Goal: Task Accomplishment & Management: Use online tool/utility

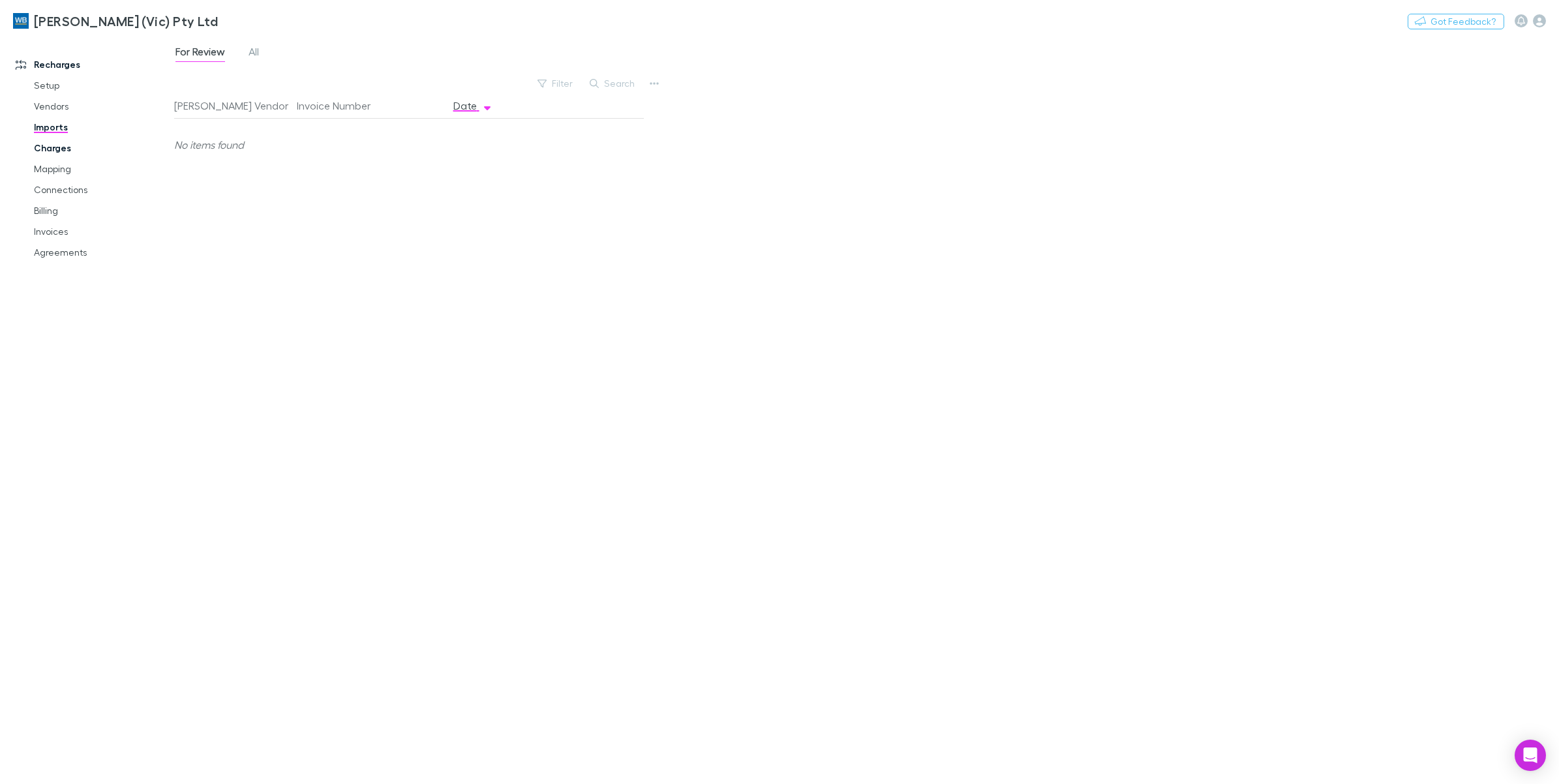
click at [56, 147] on link "Charges" at bounding box center [102, 148] width 163 height 21
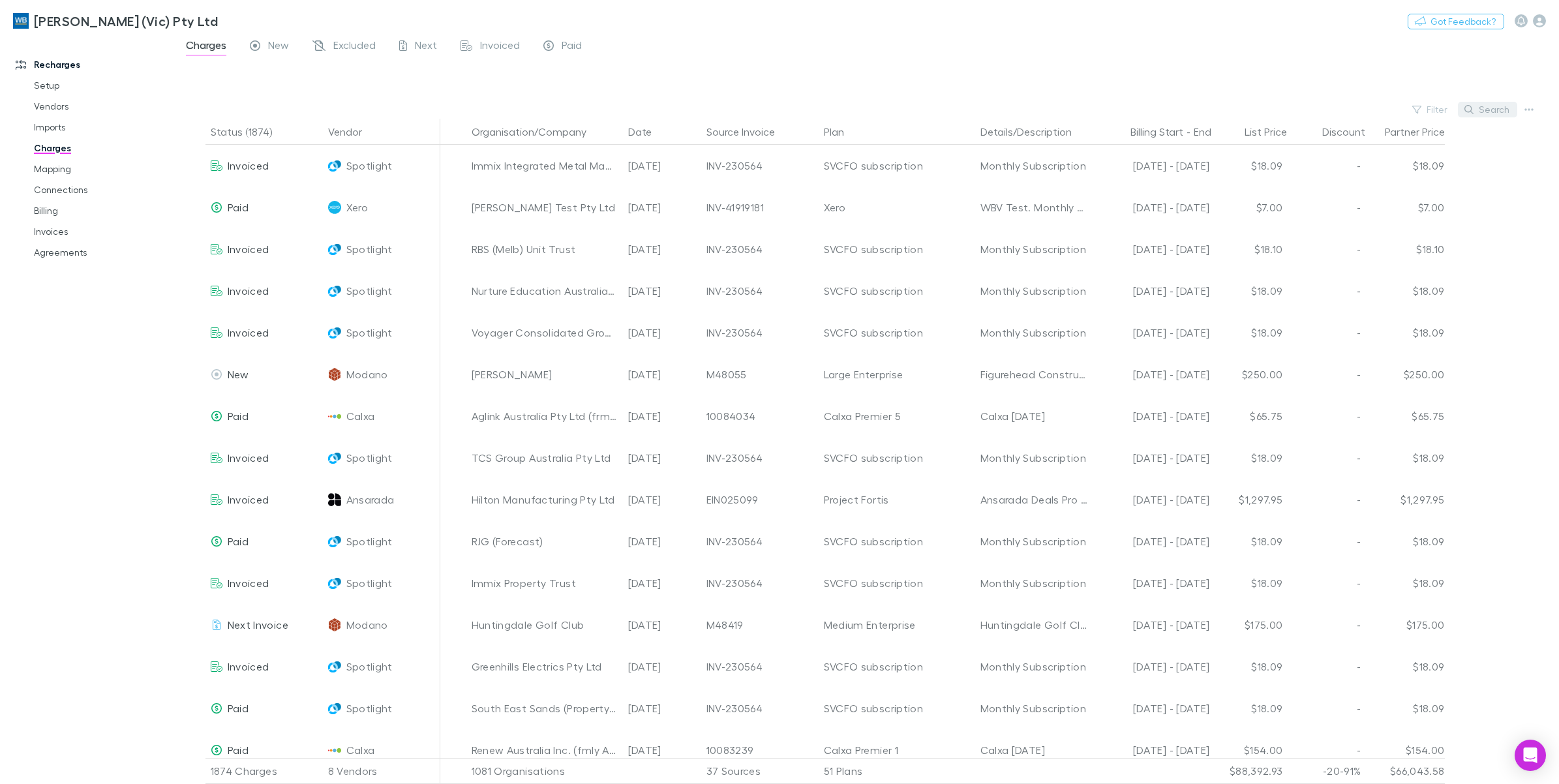
click at [1498, 108] on button "Search" at bounding box center [1487, 110] width 60 height 15
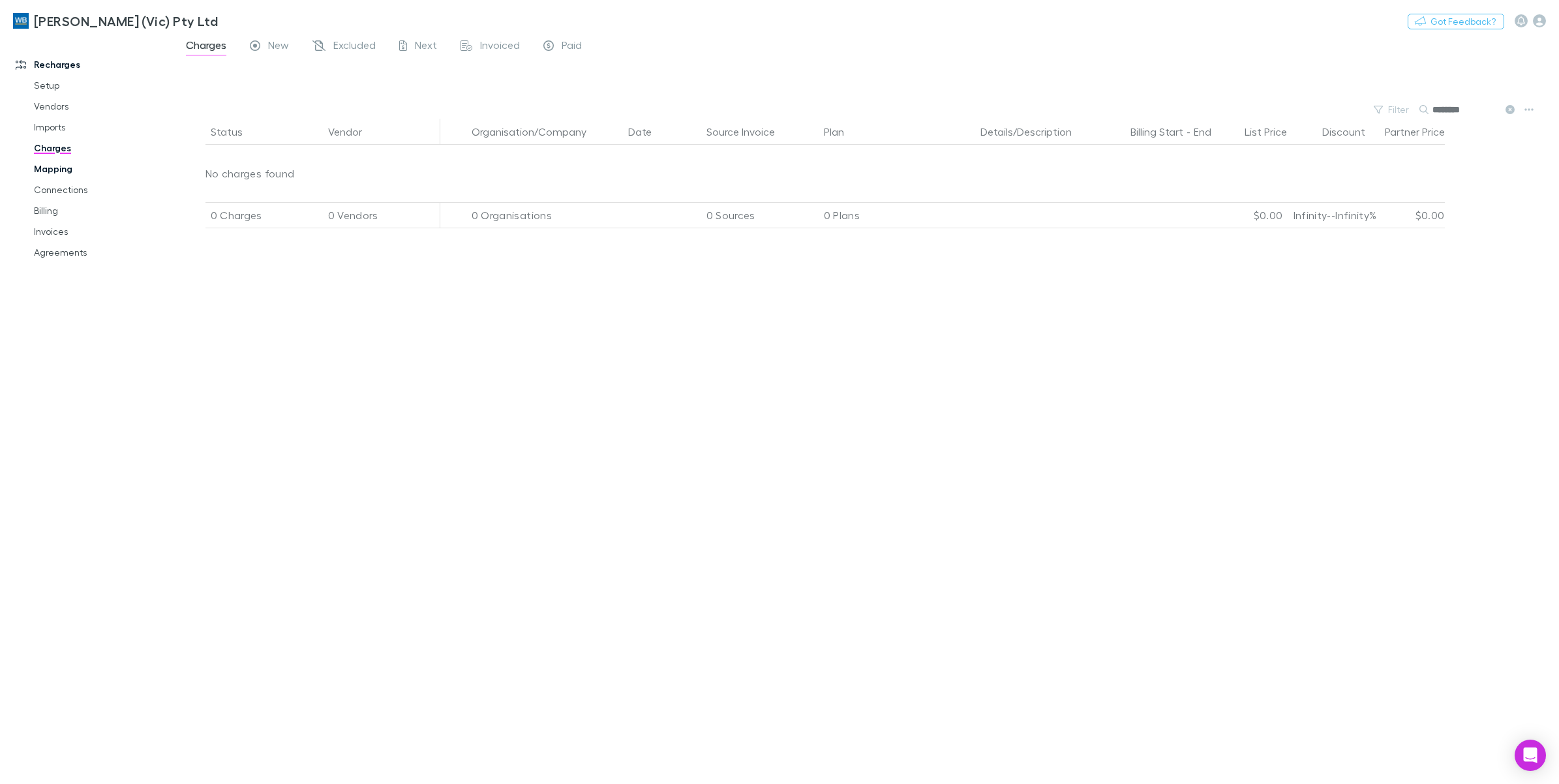
type input "********"
click at [63, 169] on link "Mapping" at bounding box center [102, 169] width 163 height 21
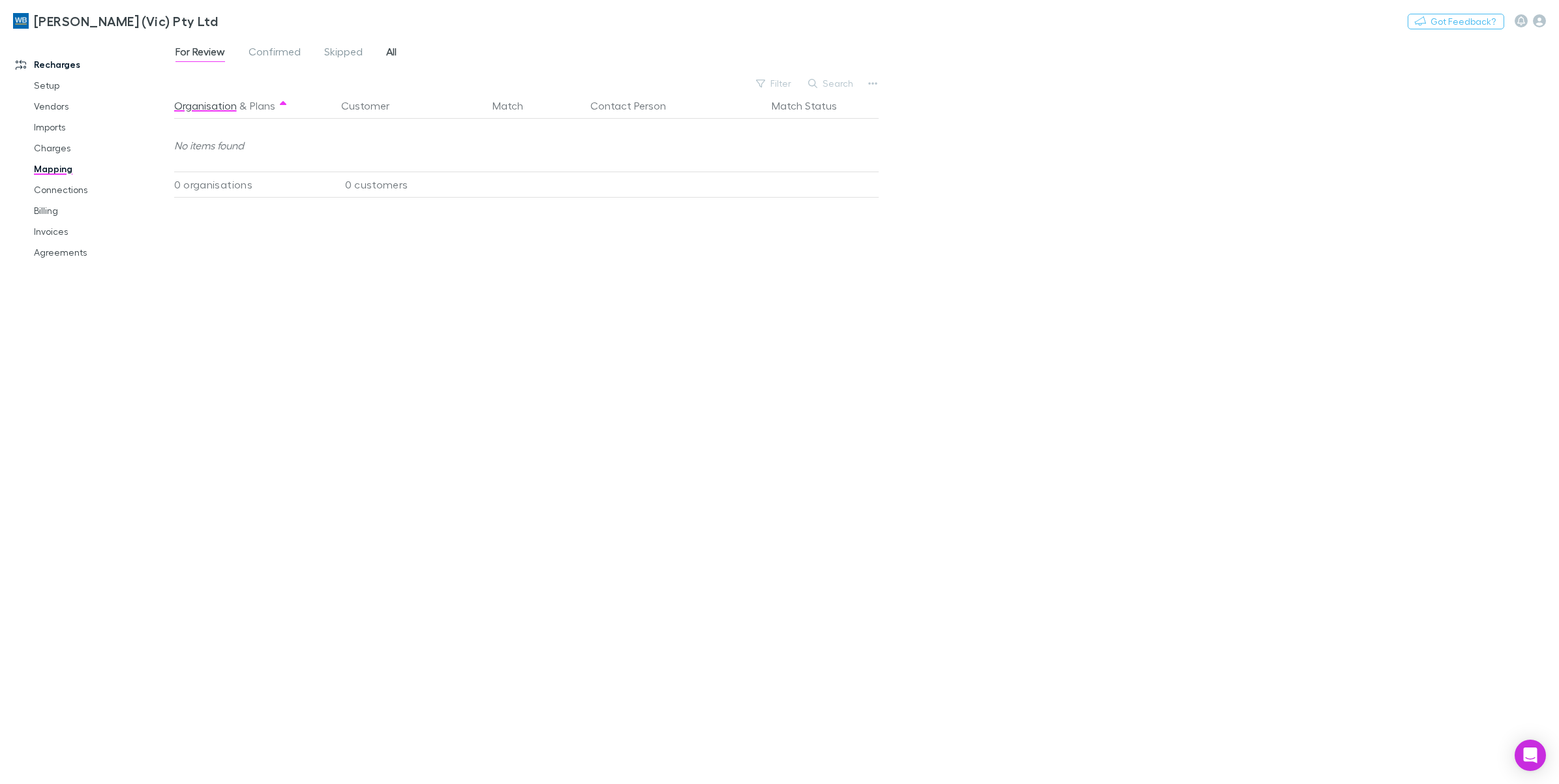
click at [385, 49] on link "All" at bounding box center [391, 53] width 13 height 21
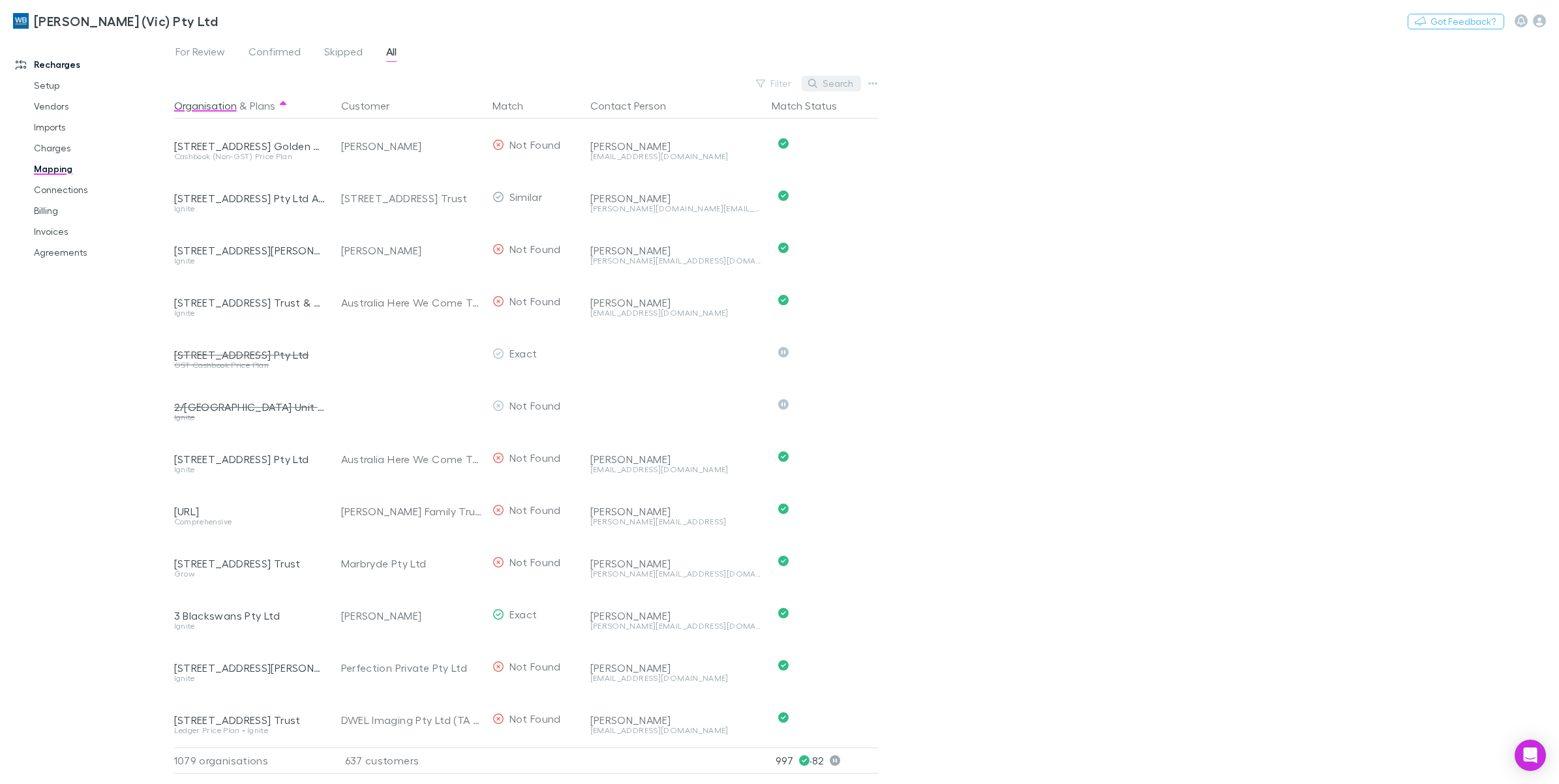
click at [841, 85] on button "Search" at bounding box center [831, 84] width 60 height 15
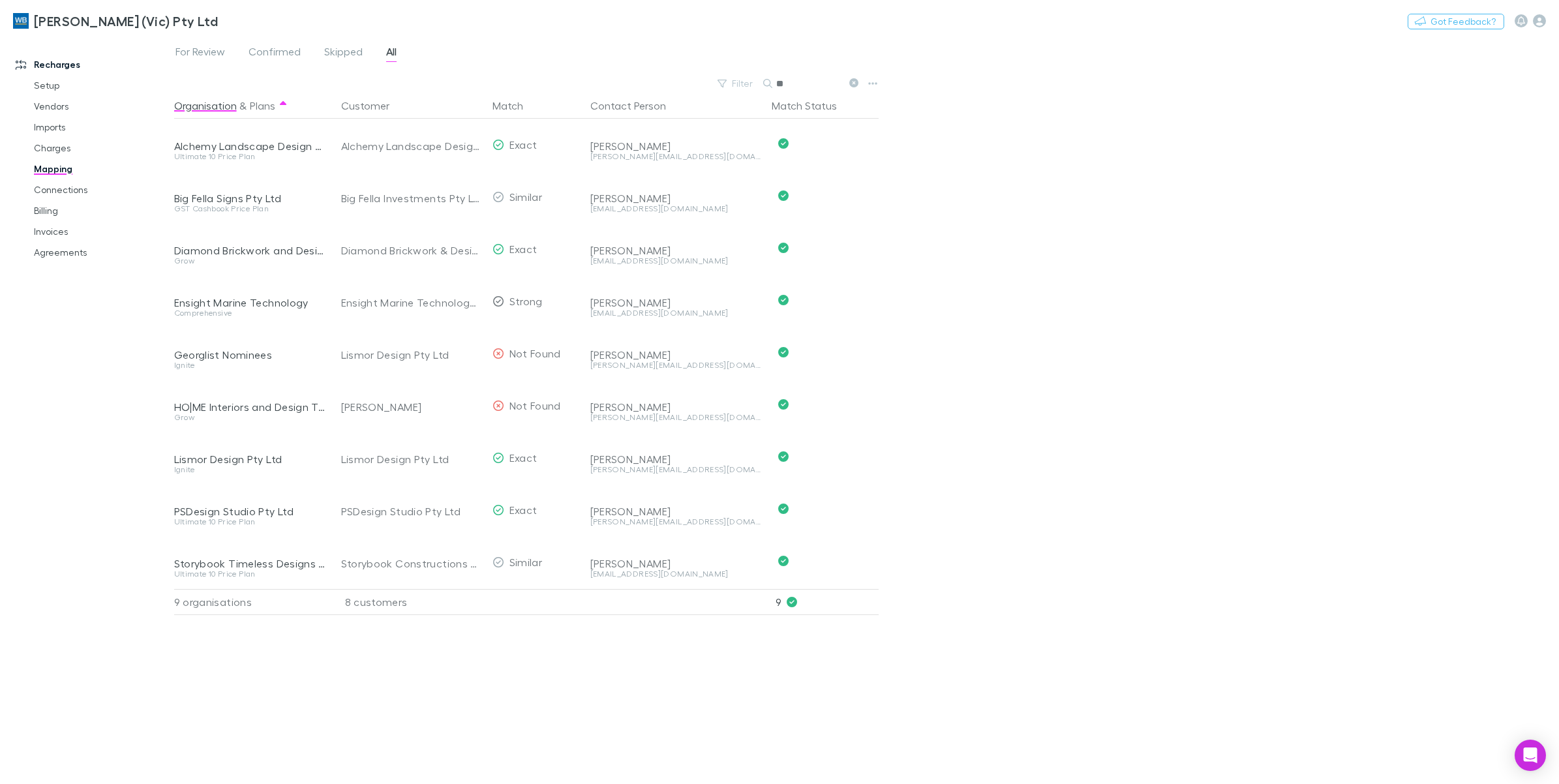
type input "*"
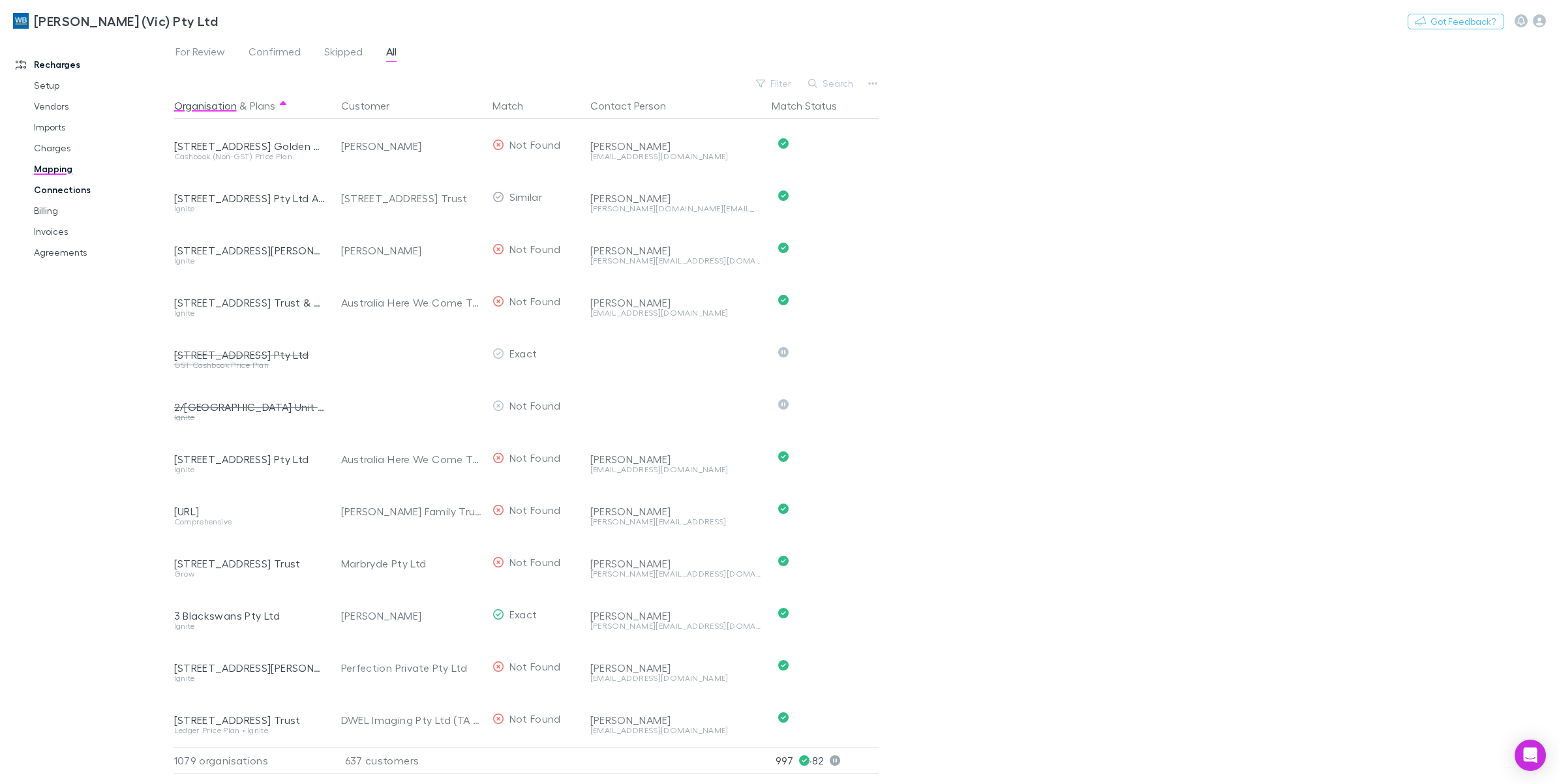
click at [77, 190] on link "Connections" at bounding box center [102, 189] width 163 height 21
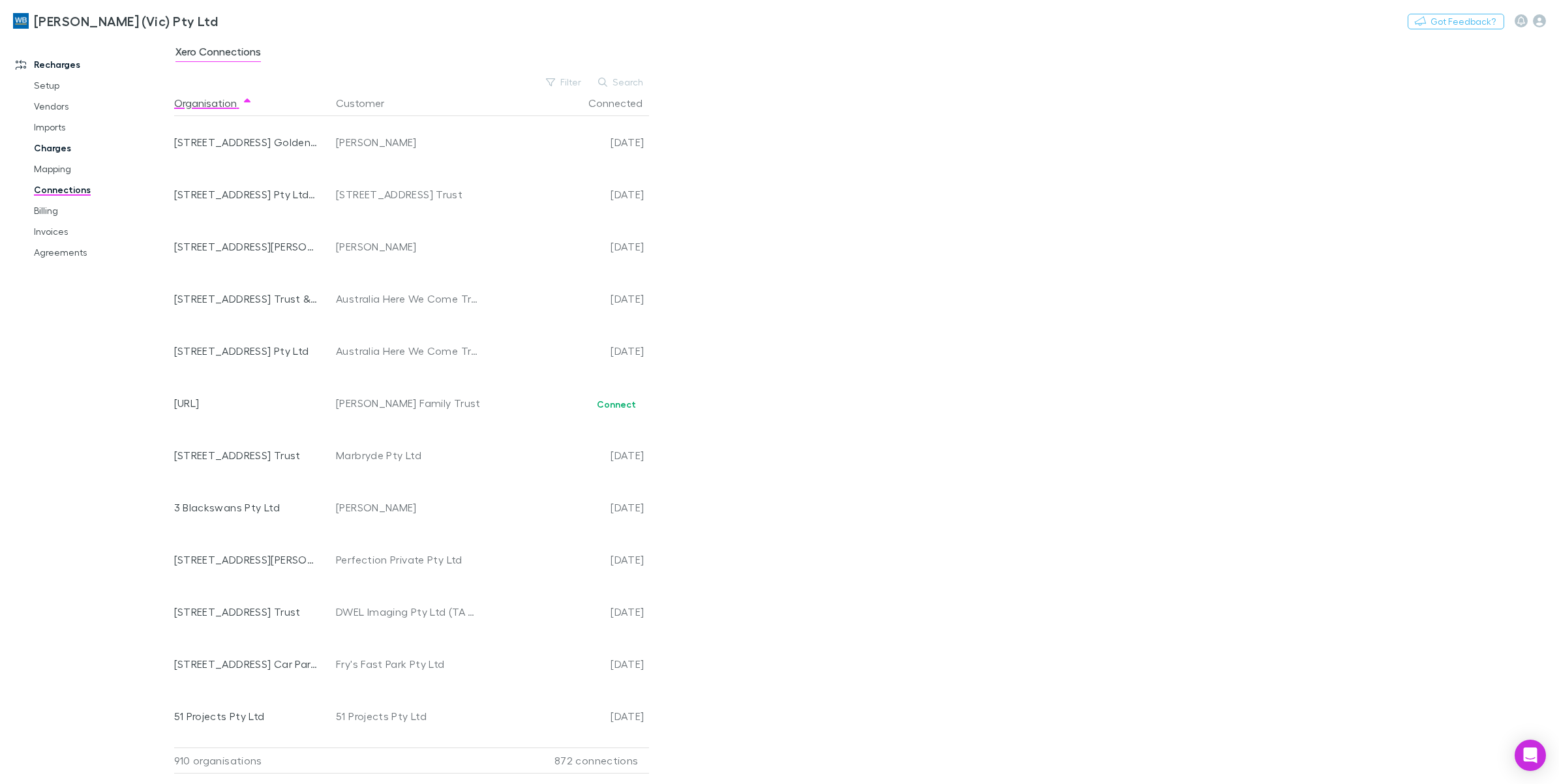
click at [46, 155] on link "Charges" at bounding box center [102, 148] width 163 height 21
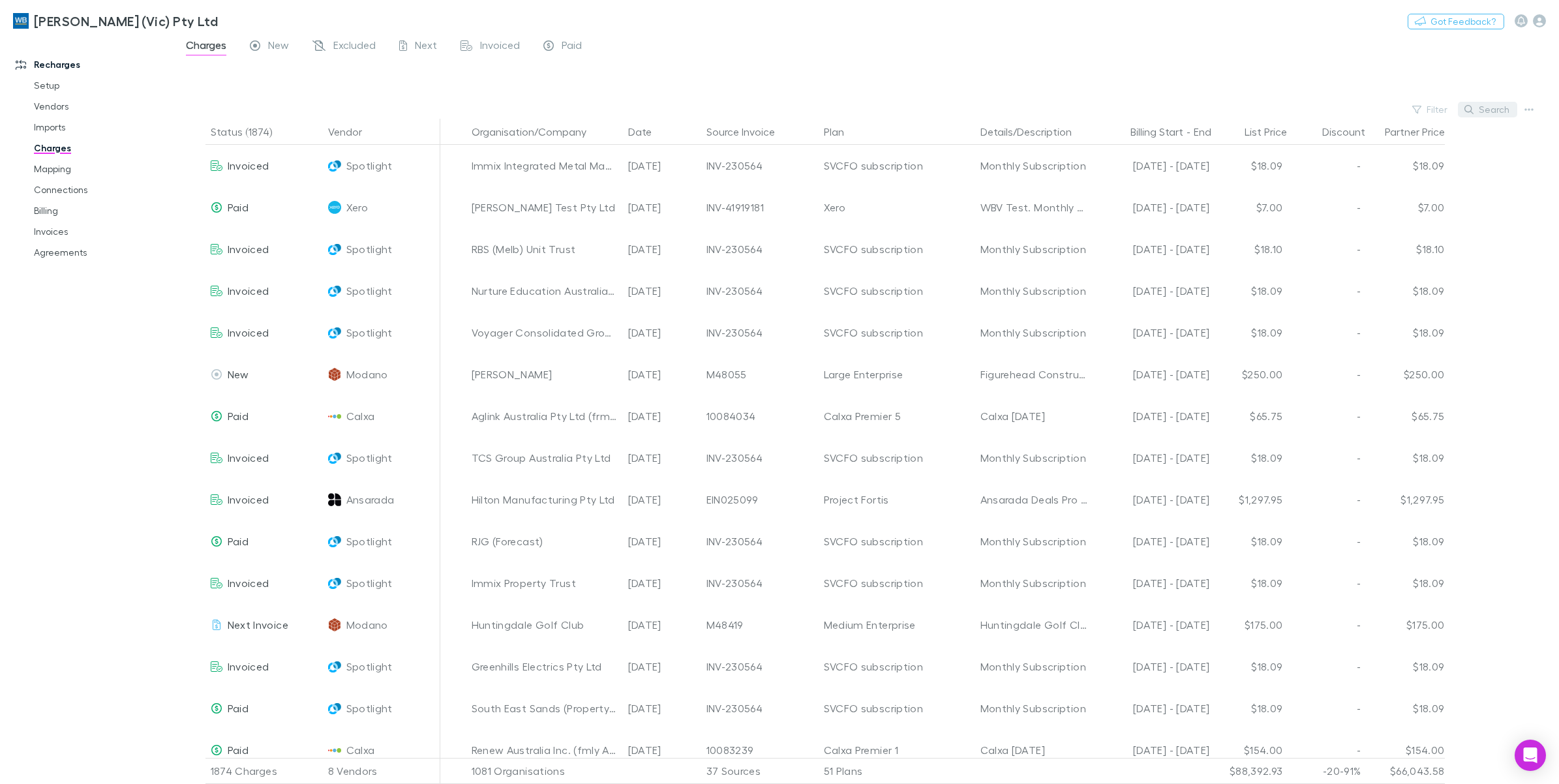
click at [1486, 112] on button "Search" at bounding box center [1487, 110] width 60 height 15
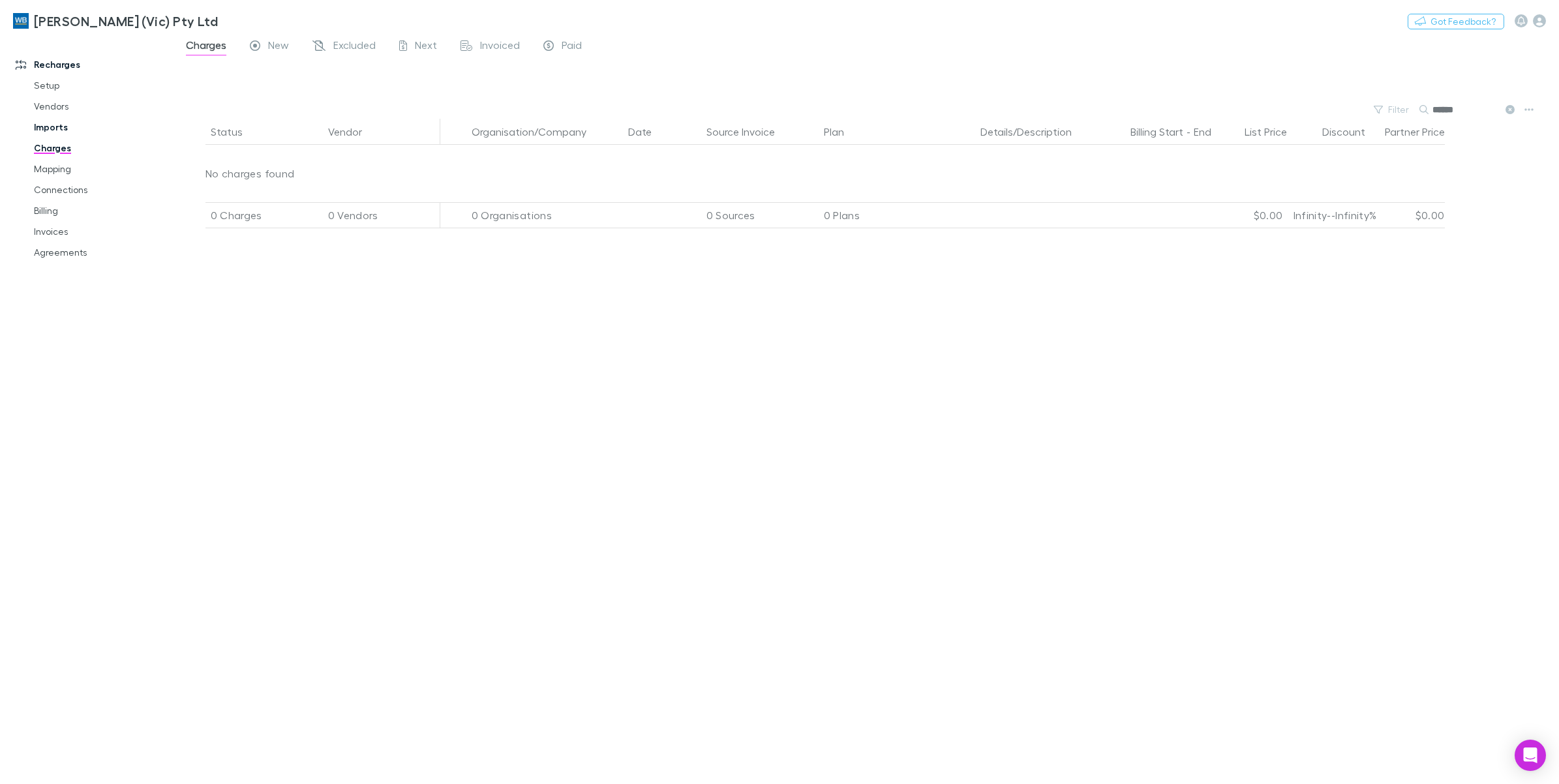
type input "******"
click at [54, 129] on link "Imports" at bounding box center [102, 127] width 163 height 21
